Goal: Transaction & Acquisition: Purchase product/service

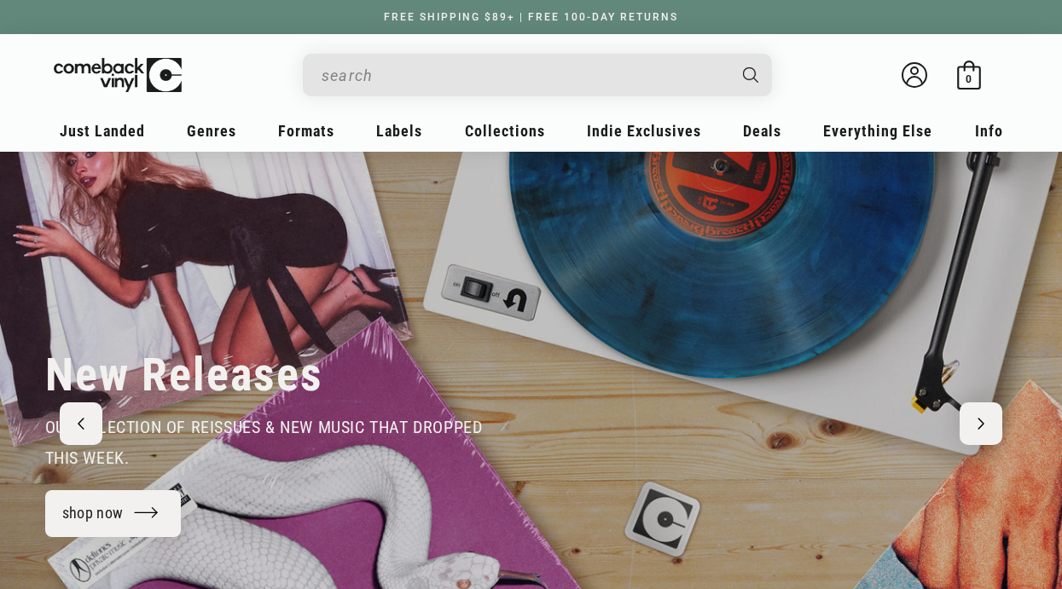
click at [354, 80] on input "Search" at bounding box center [523, 75] width 404 height 35
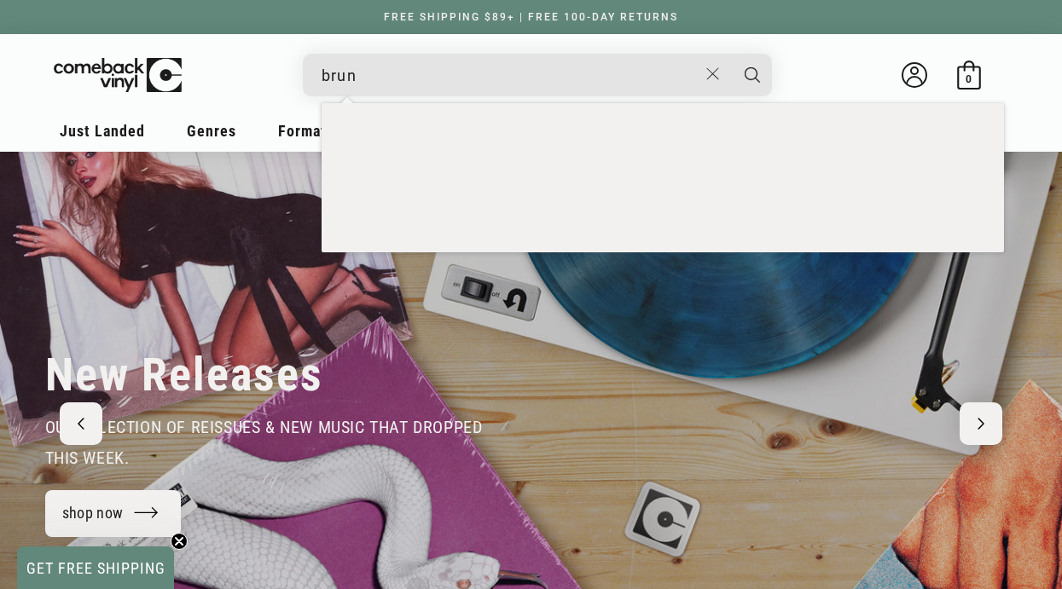
type input "[PERSON_NAME]"
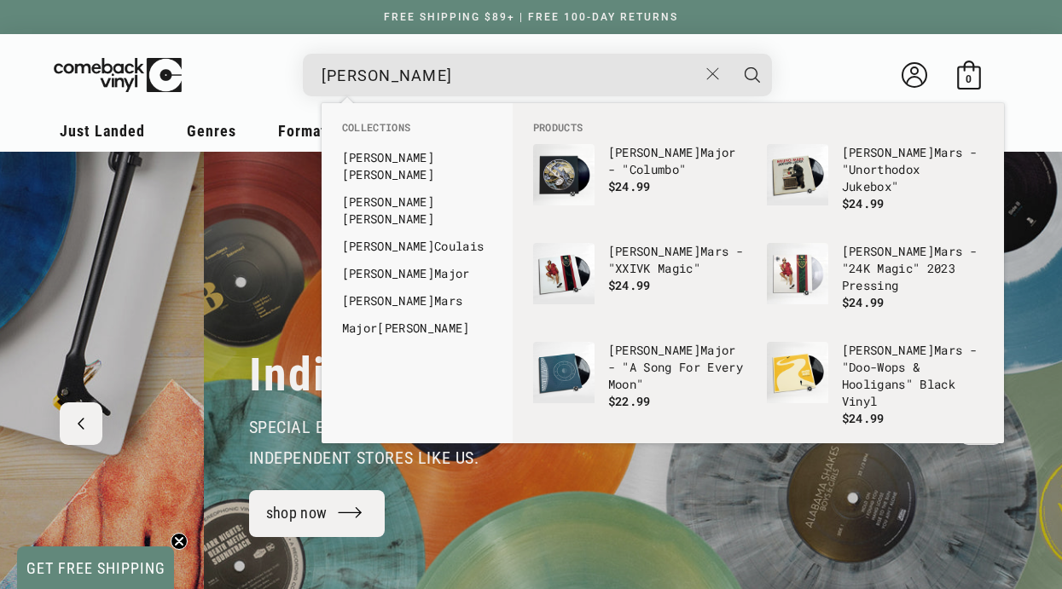
scroll to position [0, 1062]
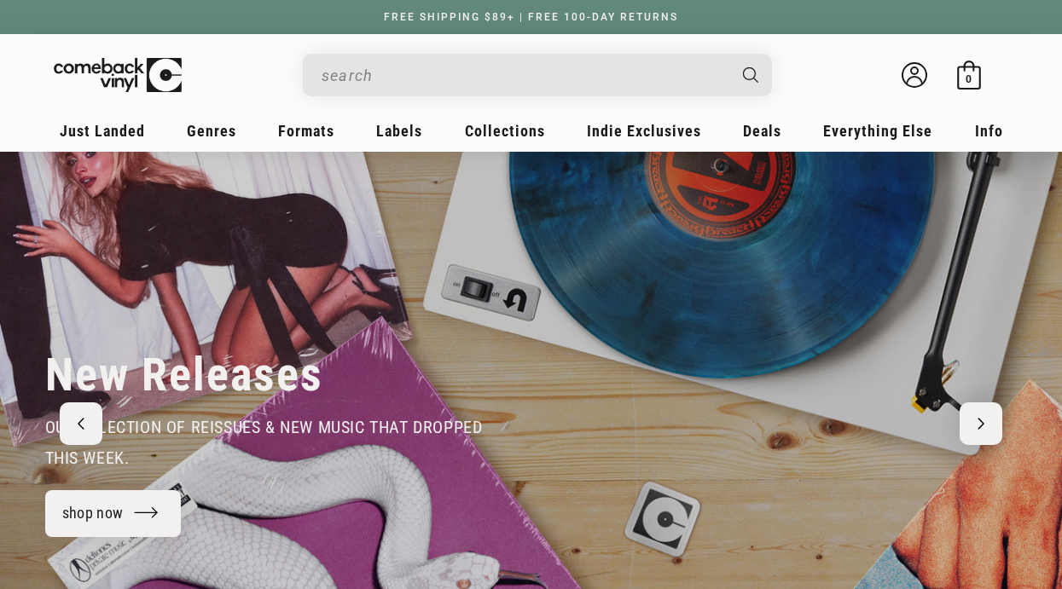
click at [533, 64] on input "When autocomplete results are available use up and down arrows to review and en…" at bounding box center [523, 75] width 404 height 35
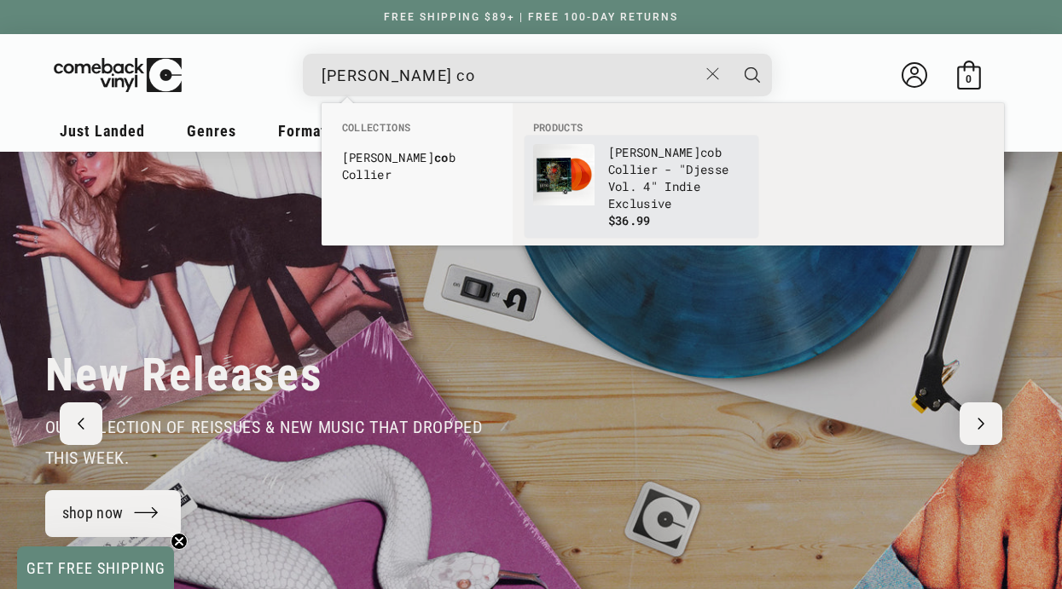
type input "[PERSON_NAME] co"
click at [651, 169] on p "Ja co b Co llier - "Djesse Vol. 4" Indie Exclusive" at bounding box center [679, 178] width 142 height 68
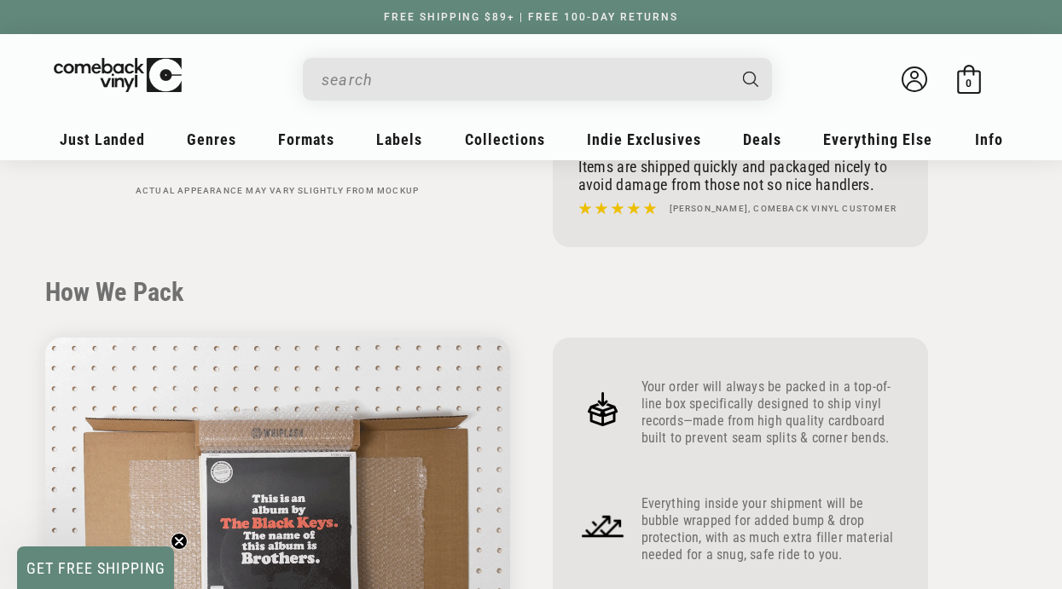
scroll to position [1224, 0]
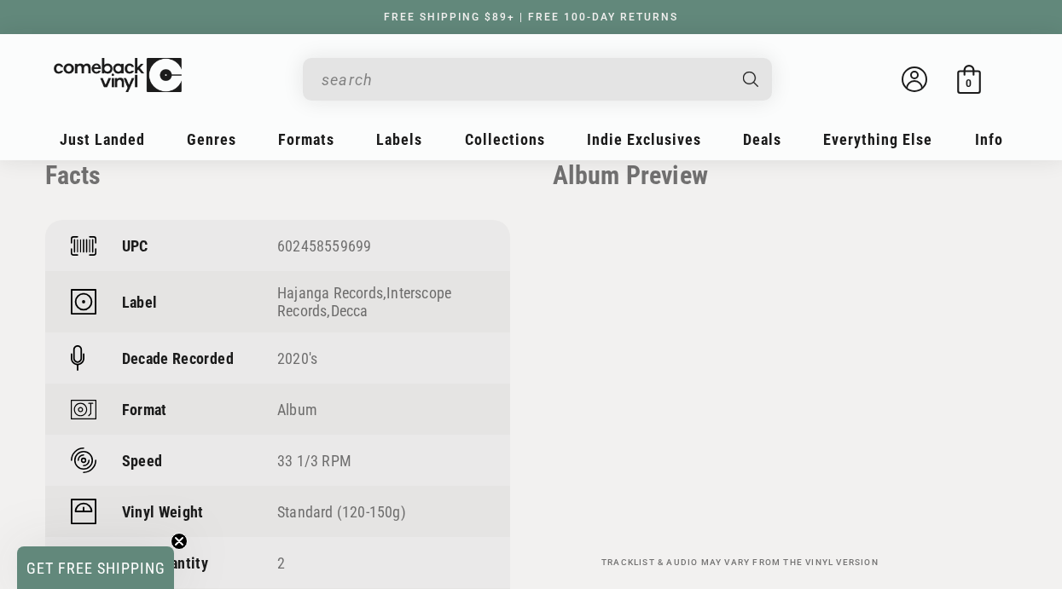
click at [336, 248] on div "602458559699" at bounding box center [380, 246] width 207 height 18
copy div "602458559699"
